Goal: Check status

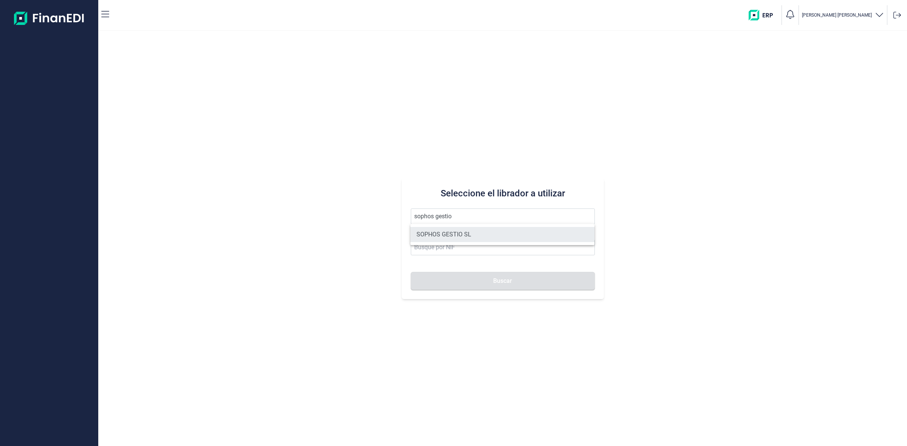
click at [456, 235] on li "SOPHOS GESTIO SL" at bounding box center [502, 234] width 184 height 15
type input "SOPHOS GESTIO SL"
type input "B60148996"
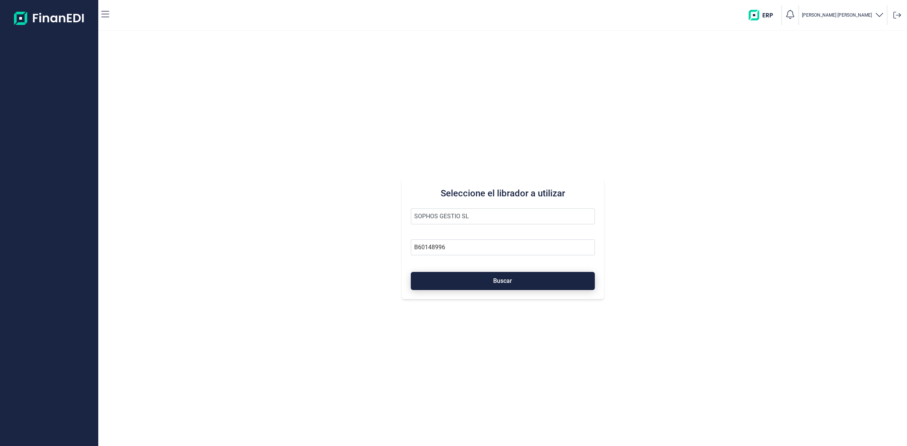
click at [504, 282] on span "Buscar" at bounding box center [502, 281] width 19 height 6
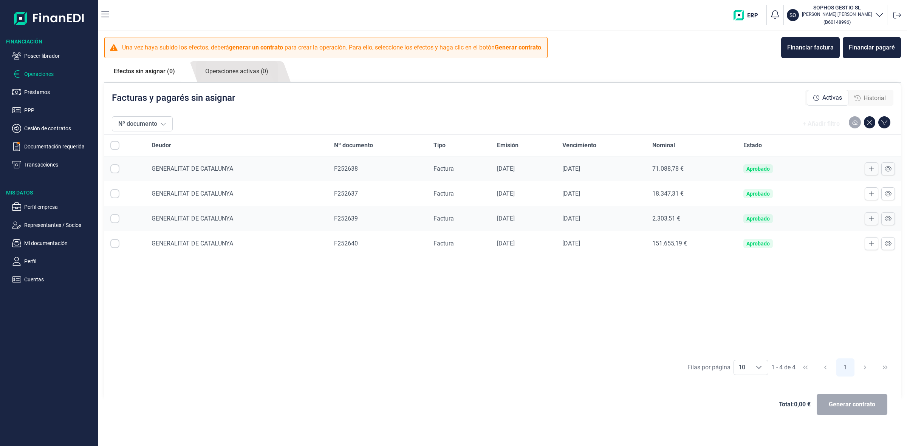
checkbox input "true"
